Goal: Find specific page/section: Find specific page/section

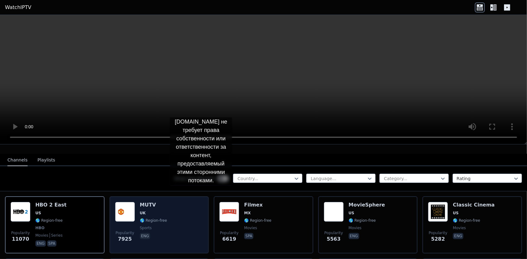
scroll to position [62, 0]
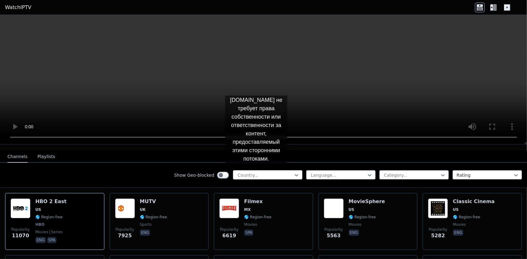
click at [256, 172] on div at bounding box center [265, 175] width 56 height 6
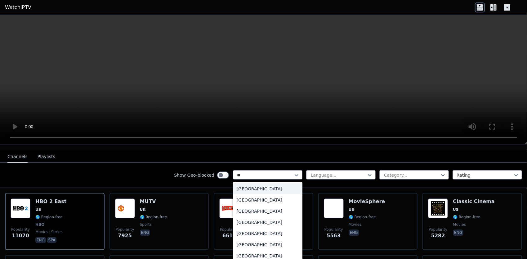
type input "***"
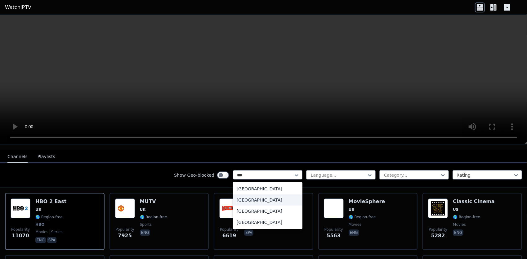
click at [267, 194] on div "[GEOGRAPHIC_DATA]" at bounding box center [267, 199] width 69 height 11
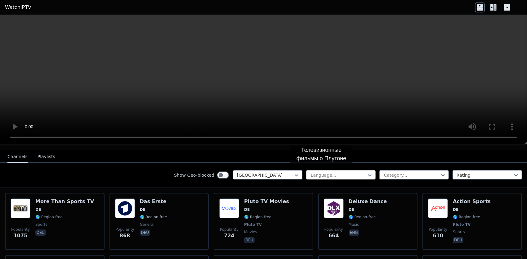
click at [321, 172] on div at bounding box center [338, 175] width 56 height 6
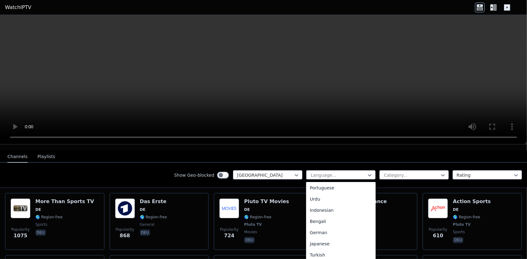
scroll to position [93, 0]
click at [329, 224] on div "German" at bounding box center [340, 229] width 69 height 11
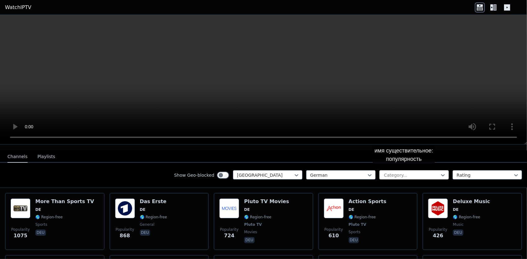
click at [408, 172] on div at bounding box center [411, 175] width 56 height 6
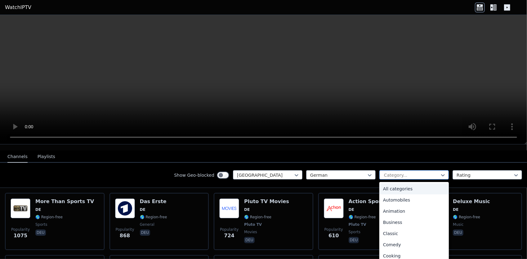
click at [410, 172] on div at bounding box center [411, 175] width 56 height 6
